Goal: Book appointment/travel/reservation

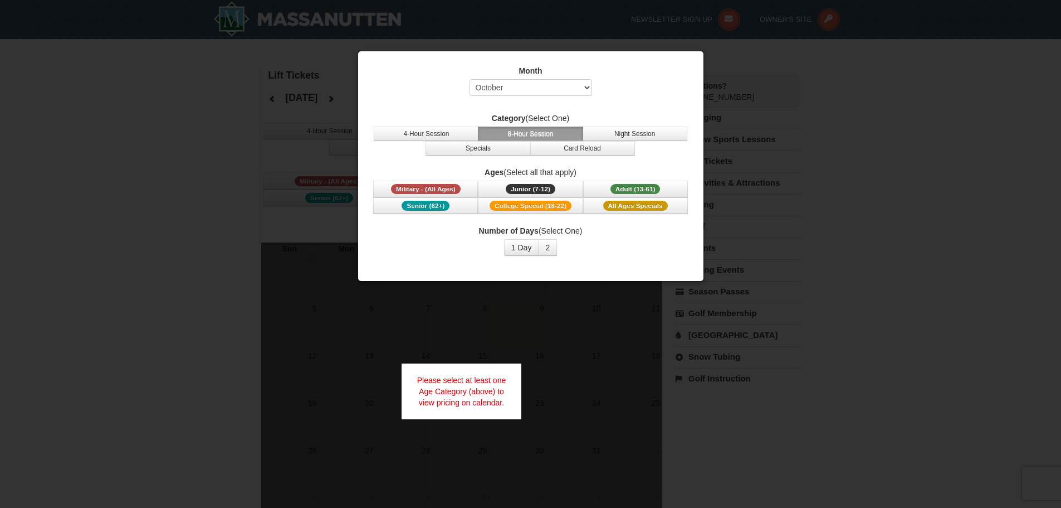
select select "10"
click at [632, 188] on span "Adult (13-61)" at bounding box center [636, 189] width 50 height 10
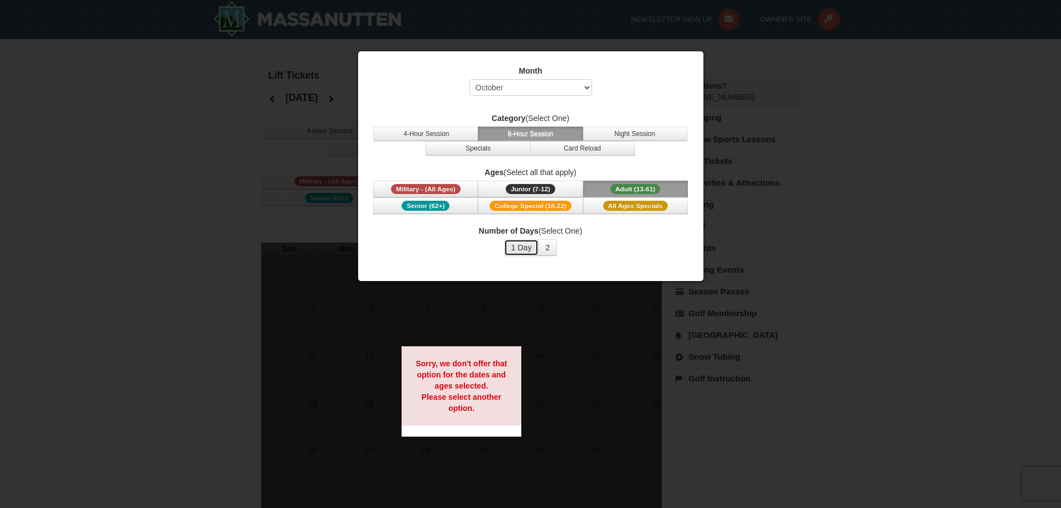
click at [521, 247] on button "1 Day" at bounding box center [521, 247] width 35 height 17
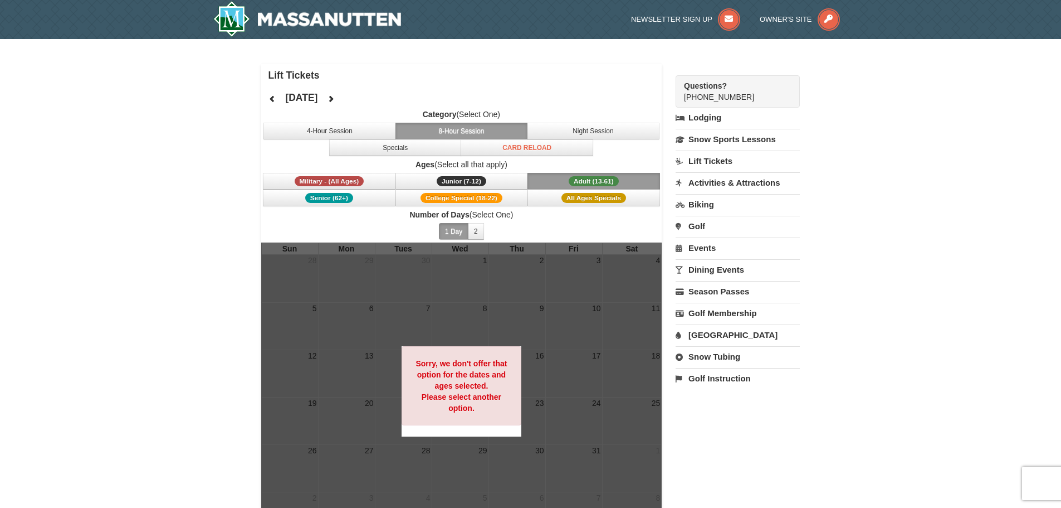
scroll to position [56, 0]
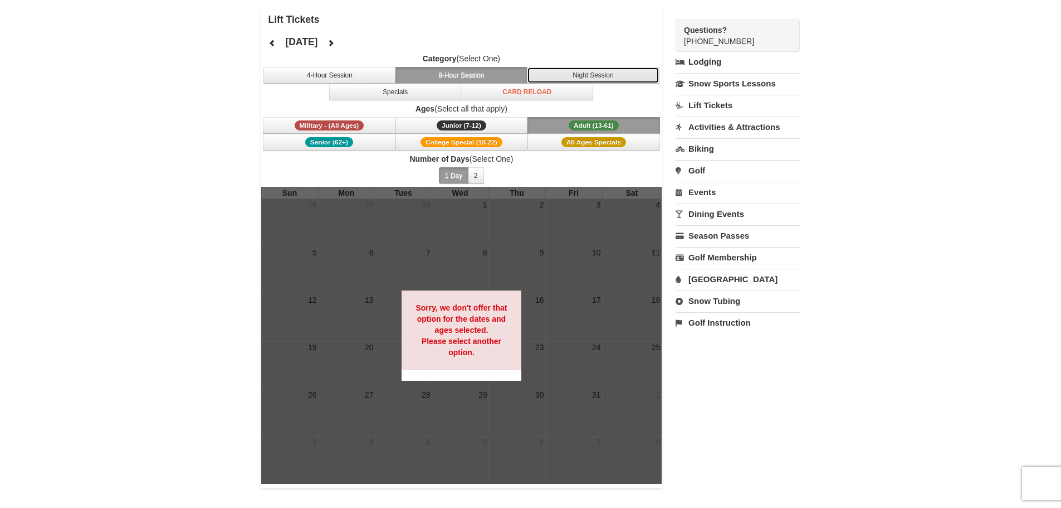
click at [581, 76] on button "Night Session" at bounding box center [593, 75] width 133 height 17
click at [493, 70] on button "8-Hour Session" at bounding box center [462, 75] width 133 height 17
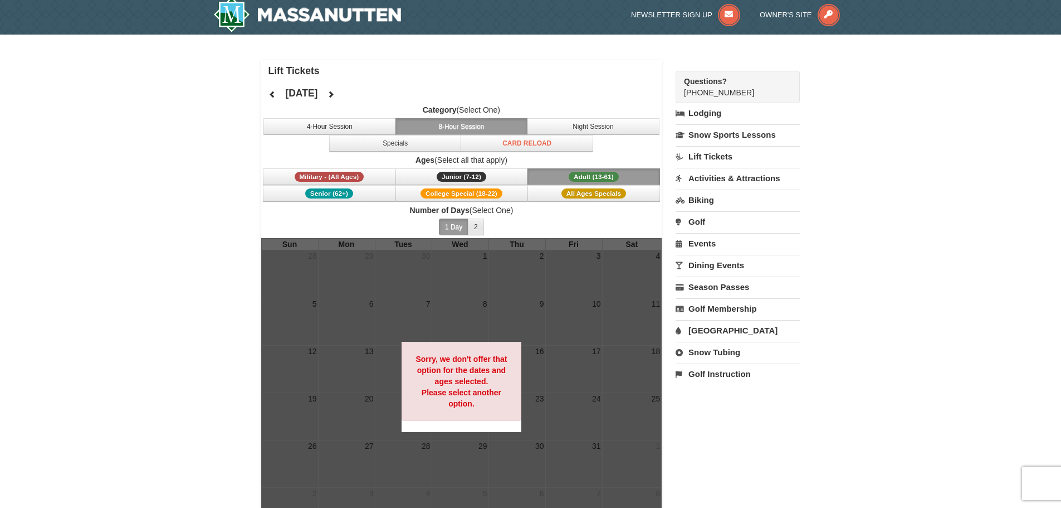
scroll to position [0, 0]
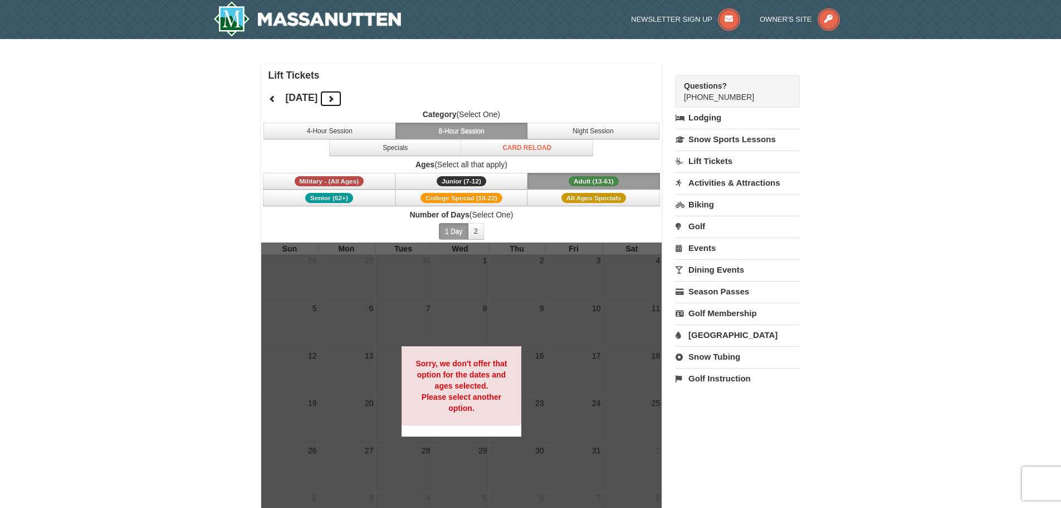
click at [335, 95] on icon at bounding box center [331, 99] width 8 height 8
click at [335, 96] on icon at bounding box center [331, 99] width 8 height 8
click at [342, 103] on button at bounding box center [331, 98] width 22 height 17
click at [273, 100] on icon at bounding box center [273, 99] width 8 height 8
click at [323, 131] on button "4-Hour Session" at bounding box center [330, 131] width 133 height 17
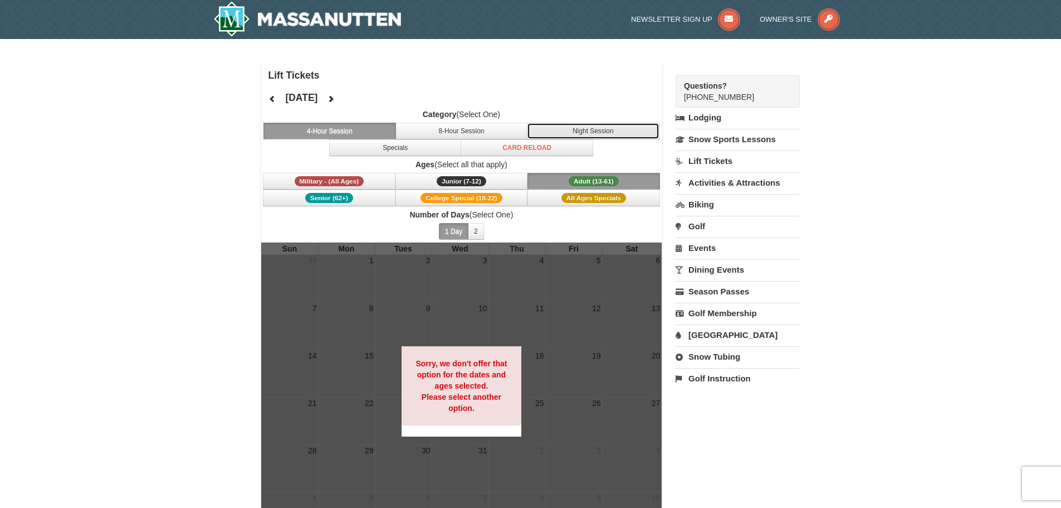
click at [572, 132] on button "Night Session" at bounding box center [593, 131] width 133 height 17
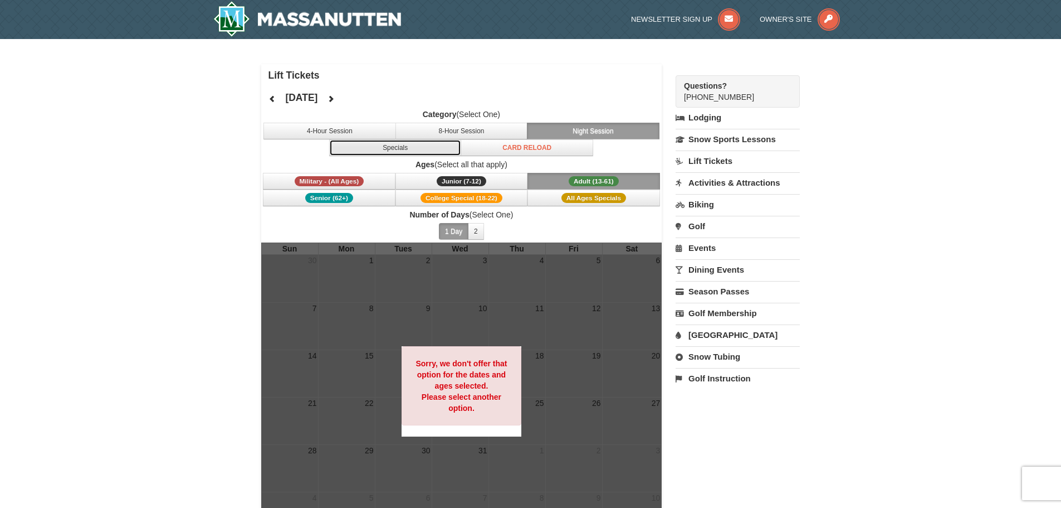
click at [411, 148] on button "Specials" at bounding box center [395, 147] width 133 height 17
click at [583, 133] on button "Night Session" at bounding box center [593, 131] width 133 height 17
click at [575, 184] on span "Adult (13-61)" at bounding box center [594, 181] width 50 height 10
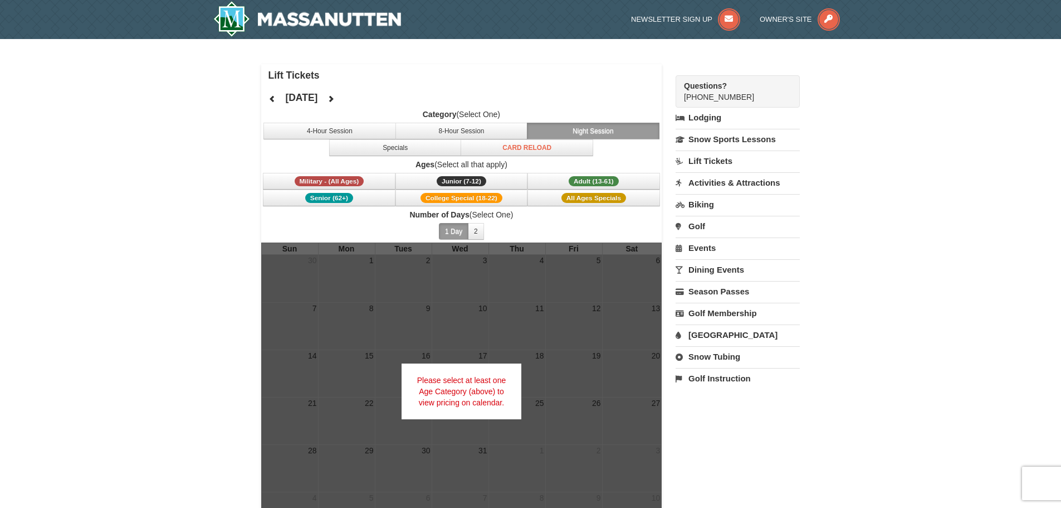
click at [448, 231] on button "1 Day" at bounding box center [454, 231] width 30 height 17
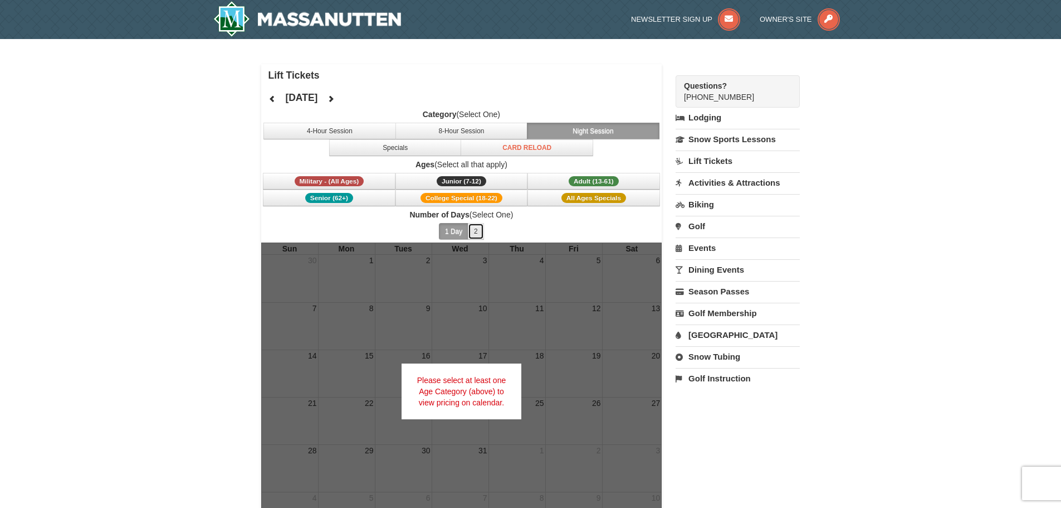
click at [479, 228] on button "2" at bounding box center [476, 231] width 16 height 17
click at [456, 231] on button "1 Day" at bounding box center [454, 231] width 30 height 17
click at [336, 180] on span "Military - (All Ages)" at bounding box center [330, 181] width 70 height 10
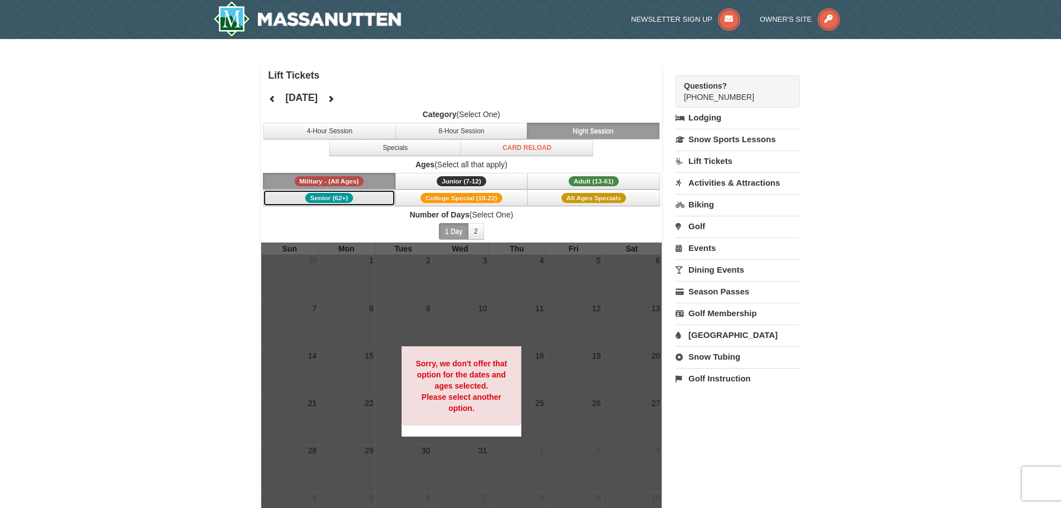
click at [352, 194] on span "Senior (62+)" at bounding box center [329, 198] width 48 height 10
click at [450, 188] on button "Junior (7-12) (7 - 12)" at bounding box center [462, 181] width 133 height 17
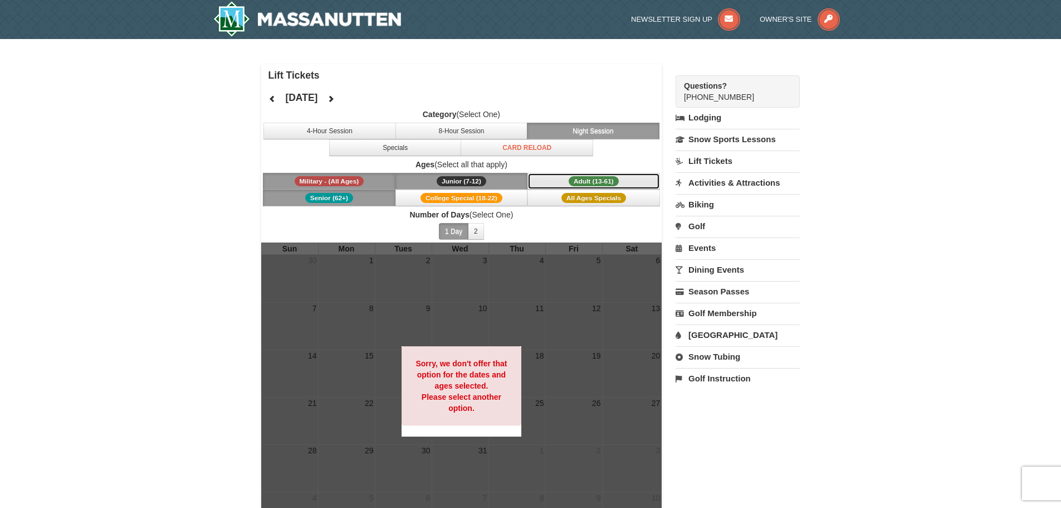
click at [582, 178] on span "Adult (13-61)" at bounding box center [594, 181] width 50 height 10
click at [311, 180] on span "Military - (All Ages)" at bounding box center [330, 181] width 70 height 10
click at [313, 197] on span "Senior (62+)" at bounding box center [329, 198] width 48 height 10
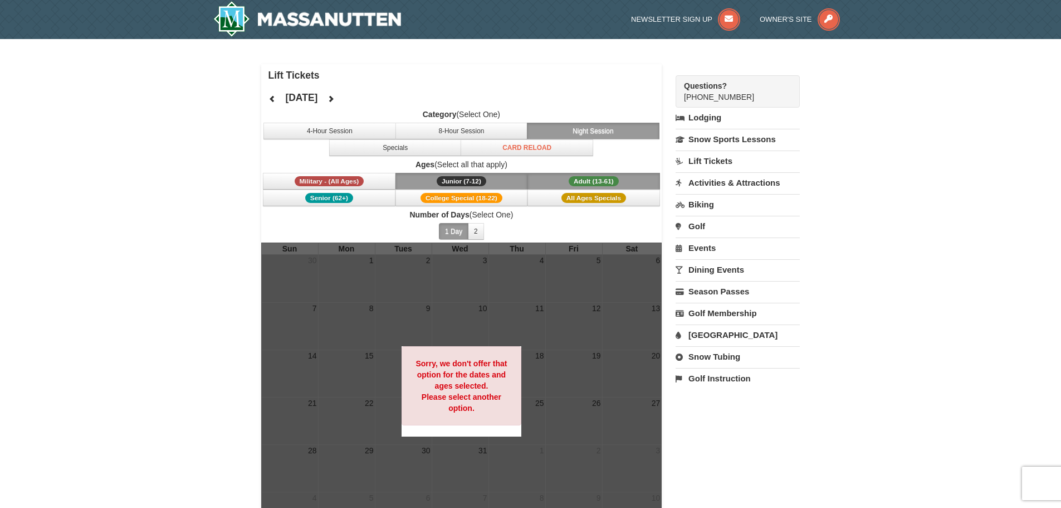
click at [469, 179] on span "Junior (7-12)" at bounding box center [462, 181] width 50 height 10
click at [573, 177] on span "Adult (13-61)" at bounding box center [594, 181] width 50 height 10
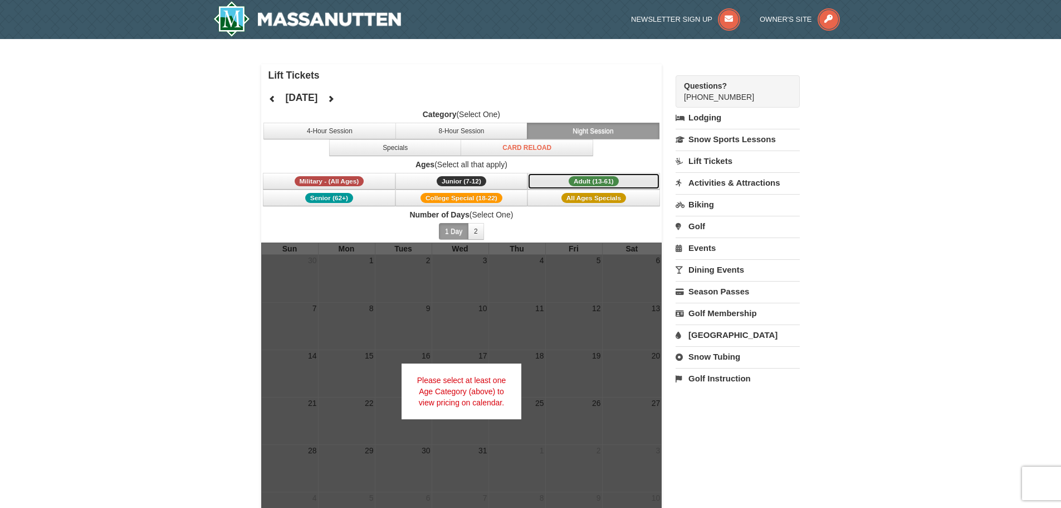
click at [573, 177] on span "Adult (13-61)" at bounding box center [594, 181] width 50 height 10
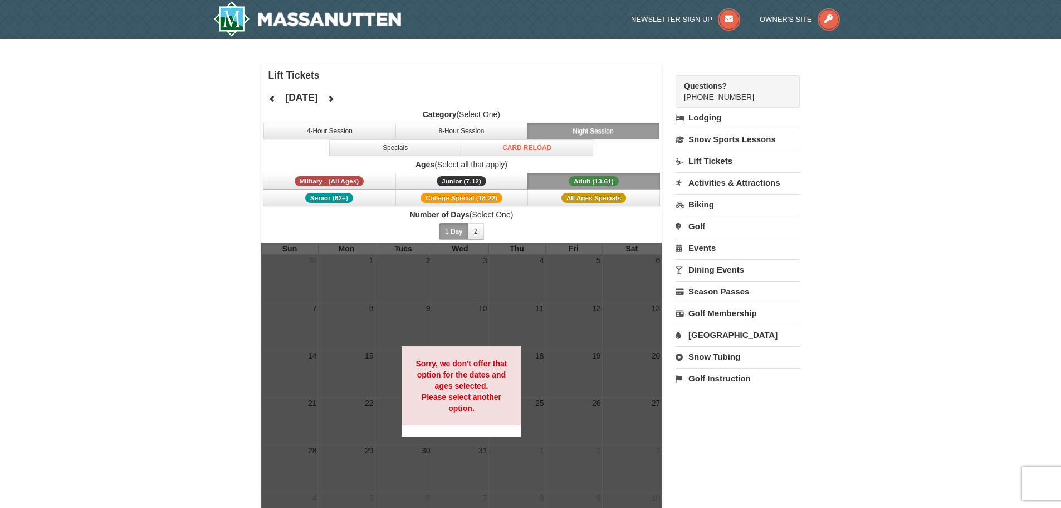
click at [709, 158] on link "Lift Tickets" at bounding box center [738, 160] width 124 height 21
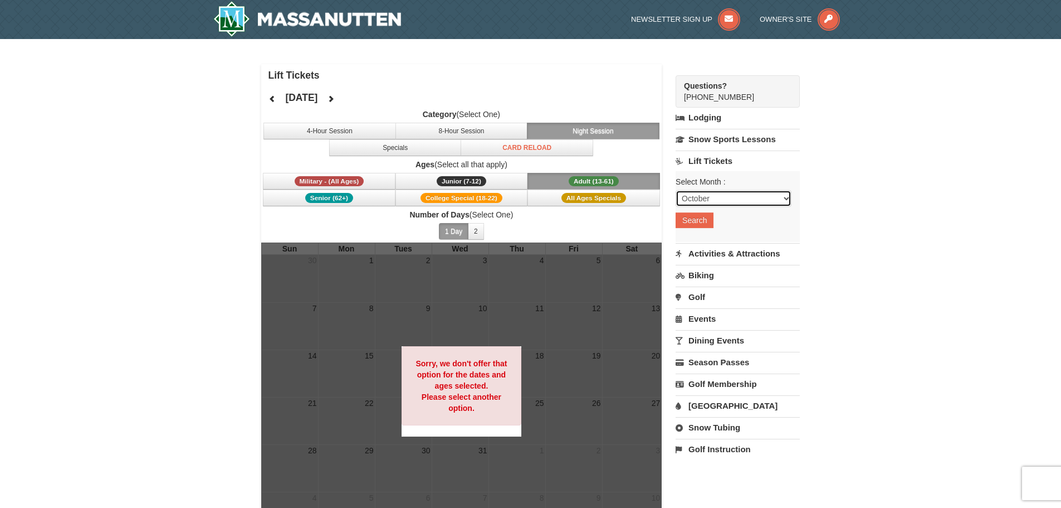
click at [701, 202] on select "October November December January February March April May June July August Sep…" at bounding box center [734, 198] width 116 height 17
select select "12"
click at [676, 190] on select "October November December January February March April May June July August Sep…" at bounding box center [734, 198] width 116 height 17
click at [696, 219] on button "Search" at bounding box center [695, 220] width 38 height 16
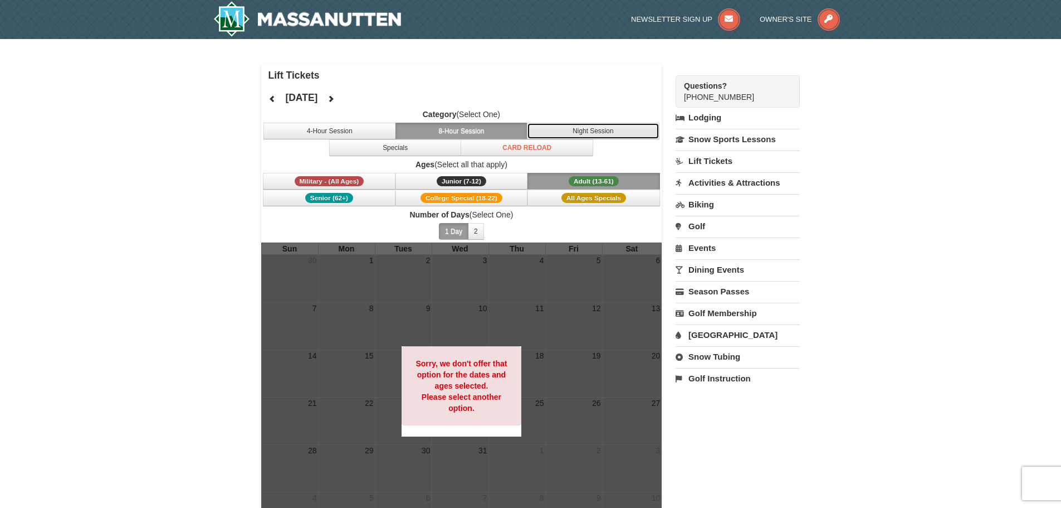
click at [597, 130] on button "Night Session" at bounding box center [593, 131] width 133 height 17
